Goal: Check status: Check status

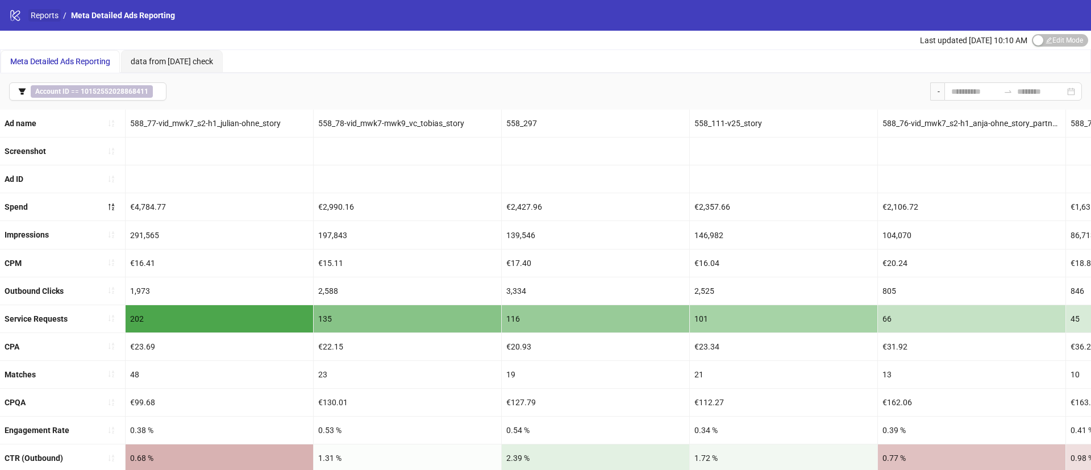
click at [49, 18] on link "Reports" at bounding box center [44, 15] width 32 height 12
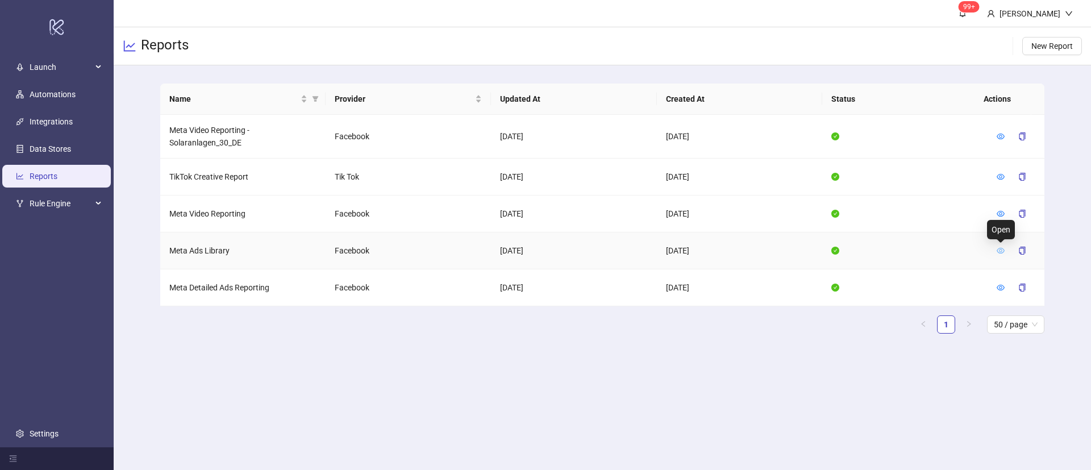
click at [997, 249] on icon "eye" at bounding box center [1000, 251] width 8 height 8
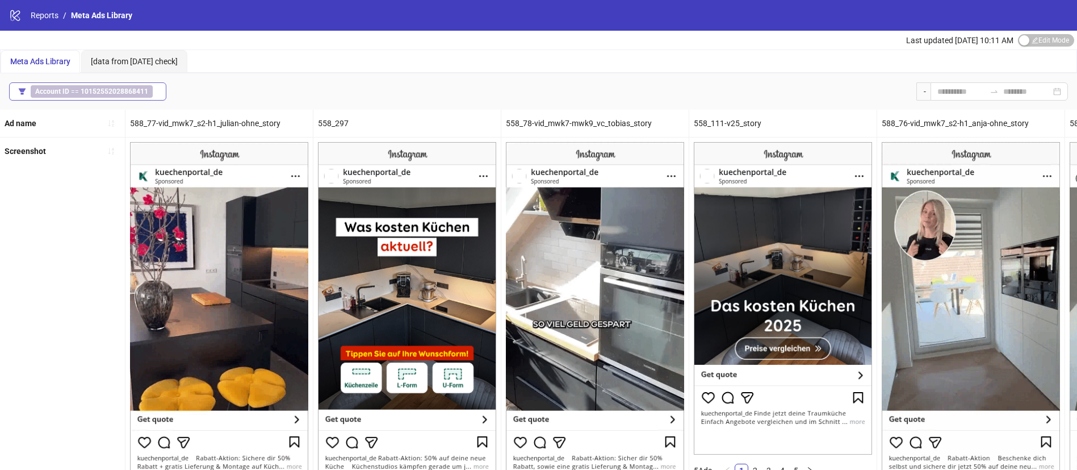
click at [61, 93] on b "Account ID" at bounding box center [52, 91] width 34 height 8
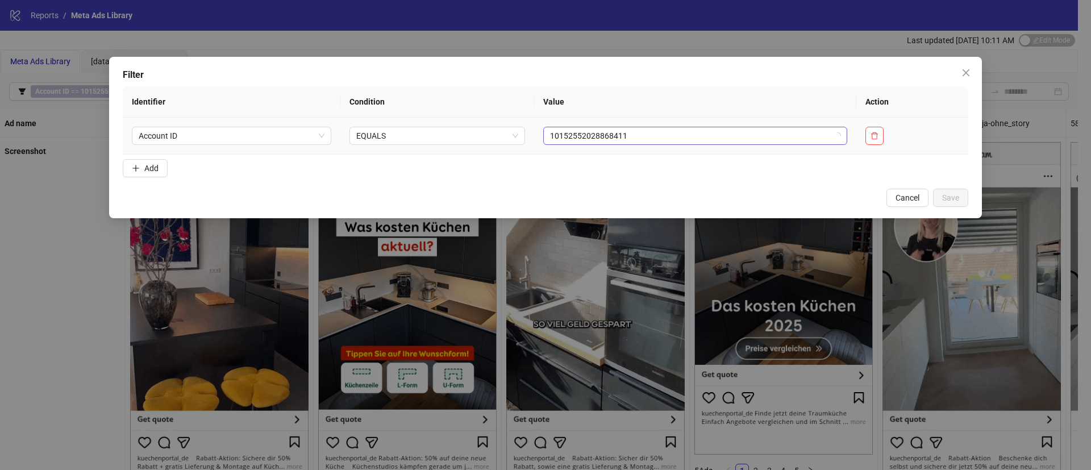
click at [608, 140] on span "10152552028868411" at bounding box center [695, 135] width 290 height 17
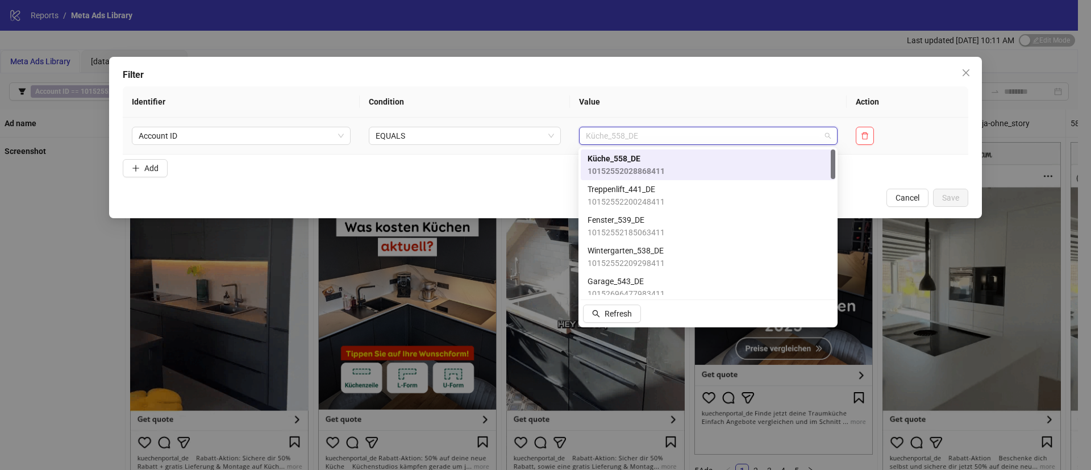
type input "*"
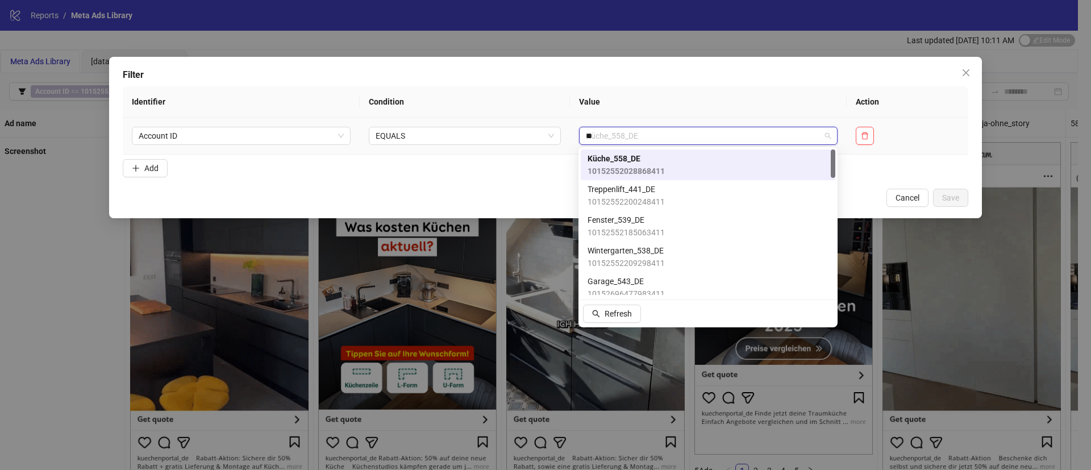
type input "***"
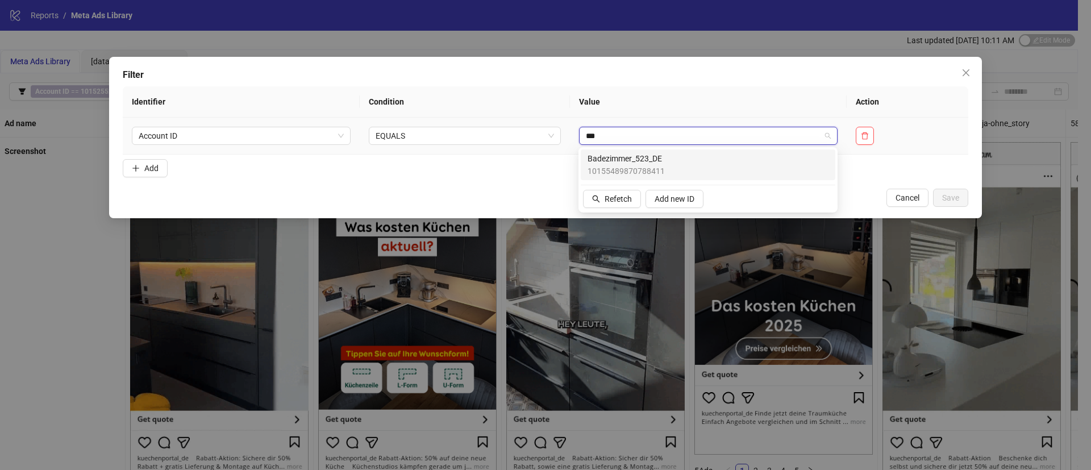
click at [633, 156] on span "Badezimmer_523_DE" at bounding box center [625, 158] width 77 height 12
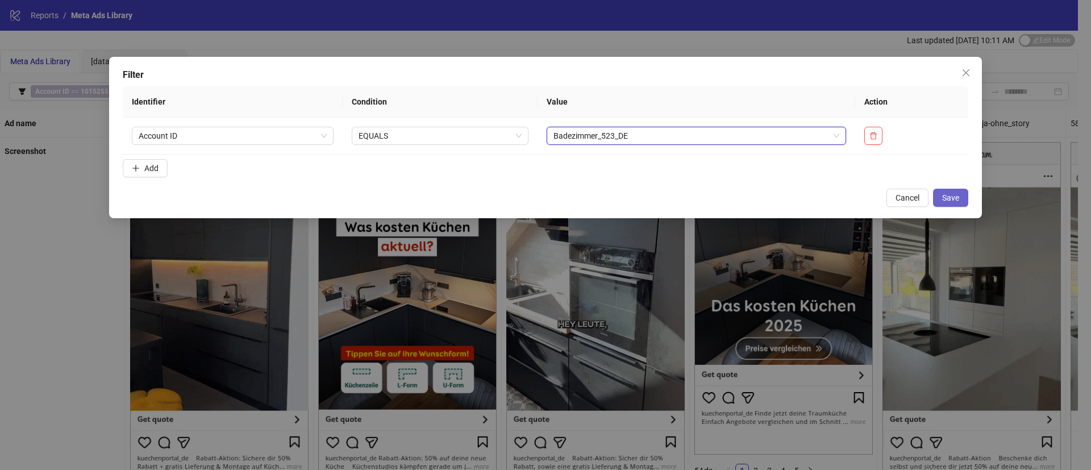
click at [953, 195] on span "Save" at bounding box center [950, 197] width 17 height 9
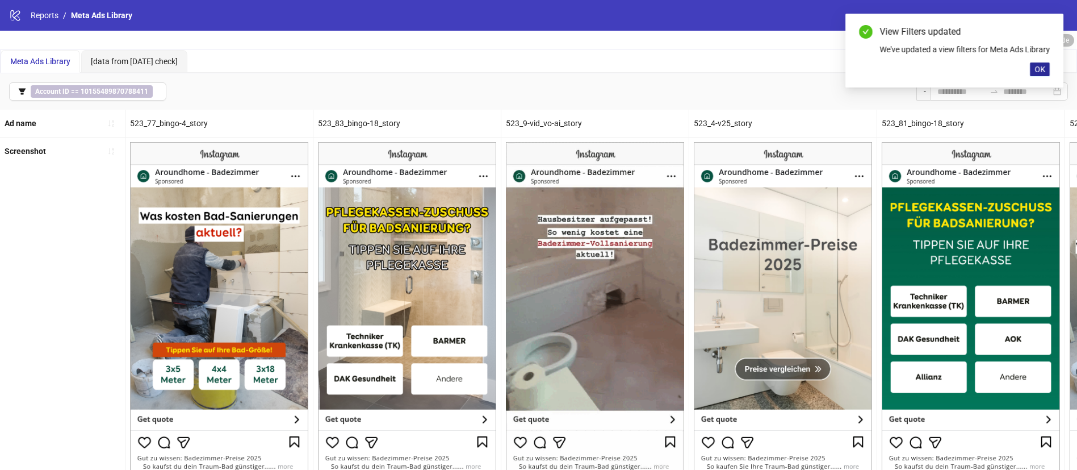
click at [1050, 76] on button "OK" at bounding box center [1040, 69] width 20 height 14
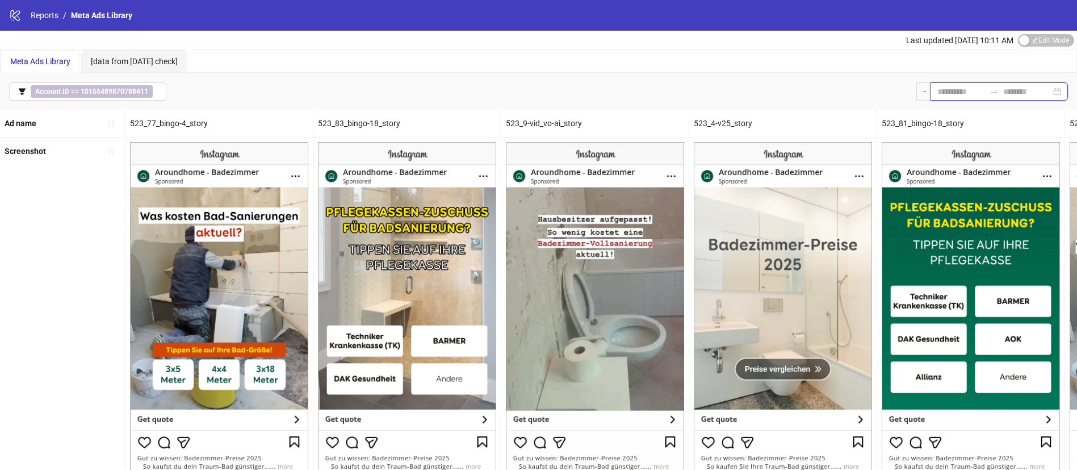
click at [950, 89] on input at bounding box center [962, 91] width 48 height 12
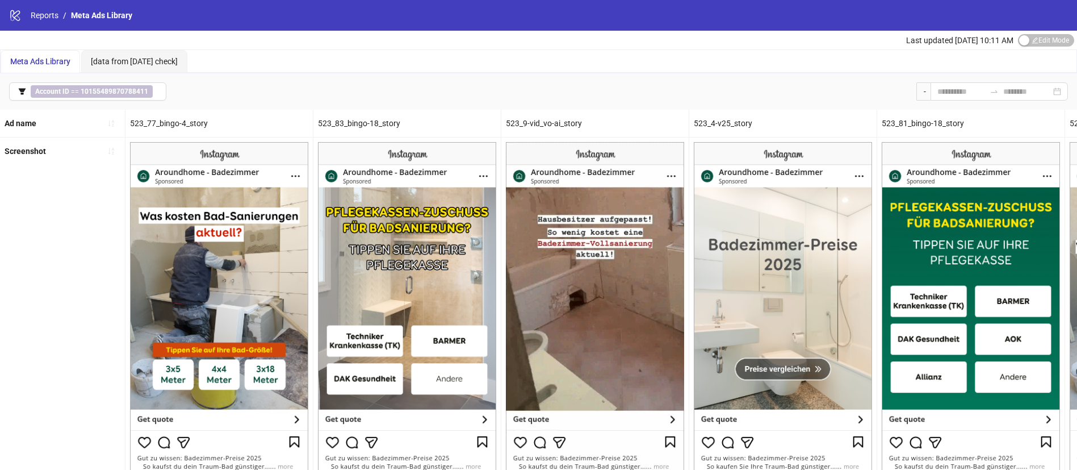
click at [809, 69] on div "Meta Ads Library [data from [DATE] check]" at bounding box center [539, 61] width 1076 height 23
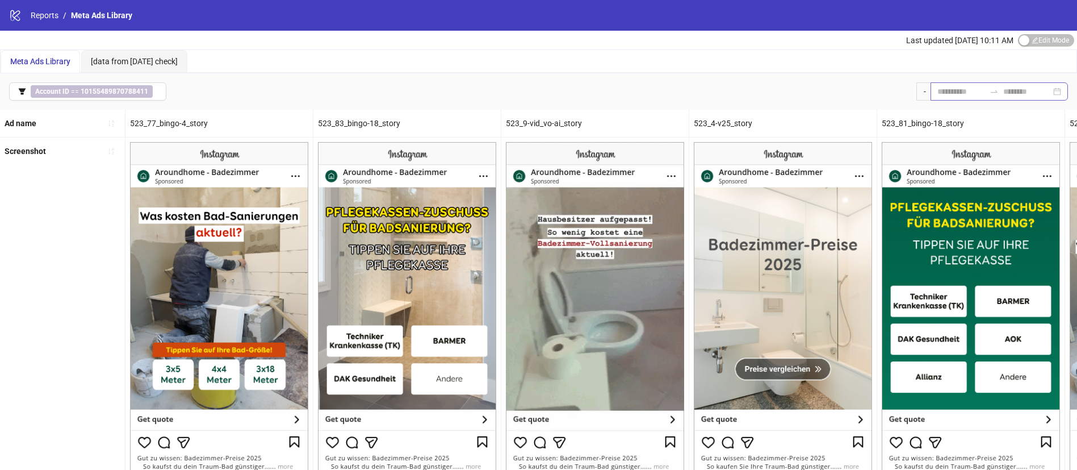
drag, startPoint x: 885, startPoint y: 95, endPoint x: 963, endPoint y: 94, distance: 77.8
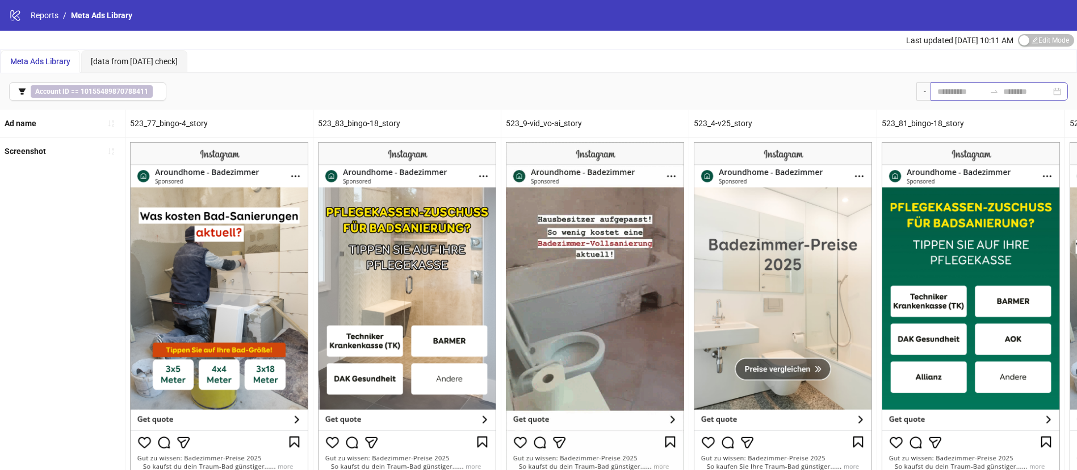
click at [896, 95] on div "Account ID == 10155489870788411 -" at bounding box center [538, 91] width 1077 height 36
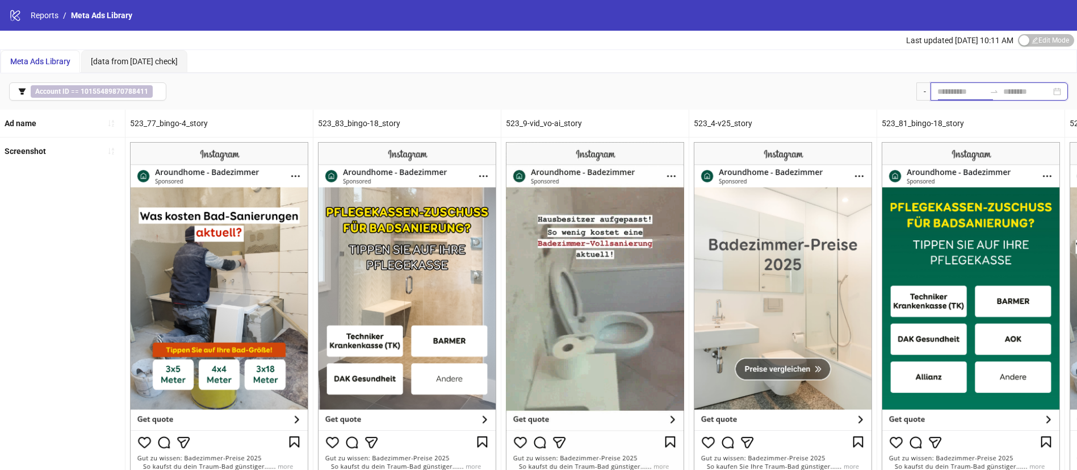
click at [963, 94] on input at bounding box center [962, 91] width 48 height 12
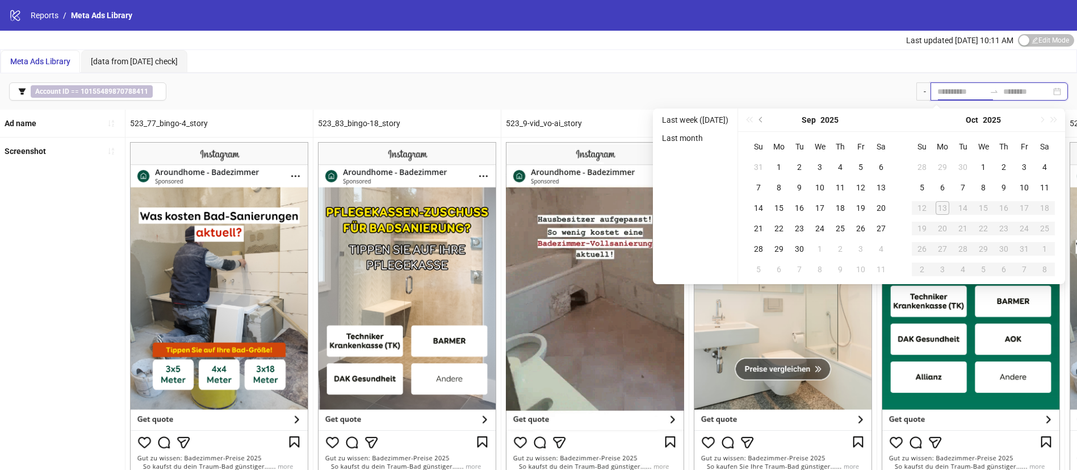
click at [962, 90] on input at bounding box center [962, 91] width 48 height 12
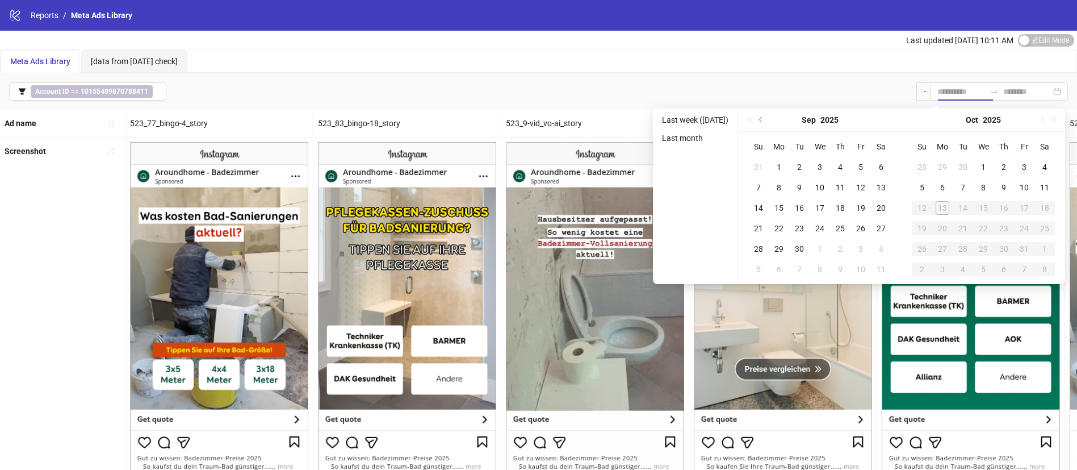
click at [385, 62] on div "Meta Ads Library [data from [DATE] check]" at bounding box center [539, 61] width 1076 height 23
